Goal: Check status: Check status

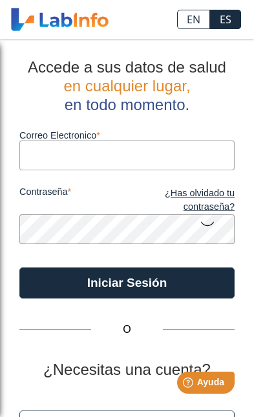
type input "[EMAIL_ADDRESS][DOMAIN_NAME]"
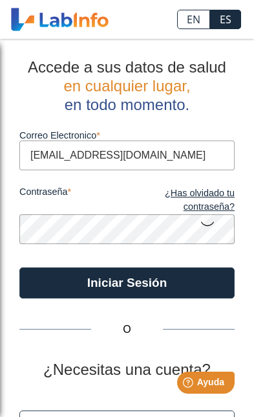
click at [127, 282] on button "Iniciar Sesión" at bounding box center [126, 282] width 215 height 31
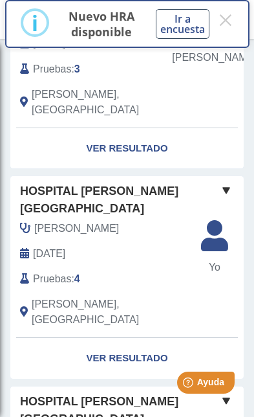
scroll to position [553, 0]
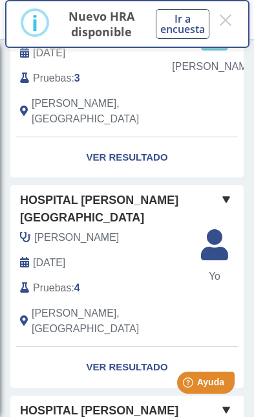
click at [135, 347] on link "Ver Resultado" at bounding box center [127, 367] width 234 height 41
click at [129, 347] on link "Ver Resultado" at bounding box center [127, 367] width 234 height 41
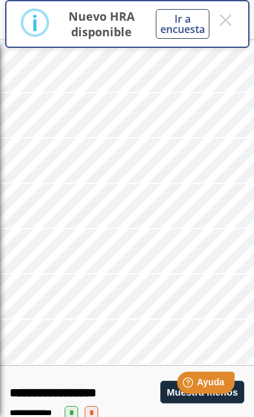
scroll to position [945, 0]
